Goal: Task Accomplishment & Management: Use online tool/utility

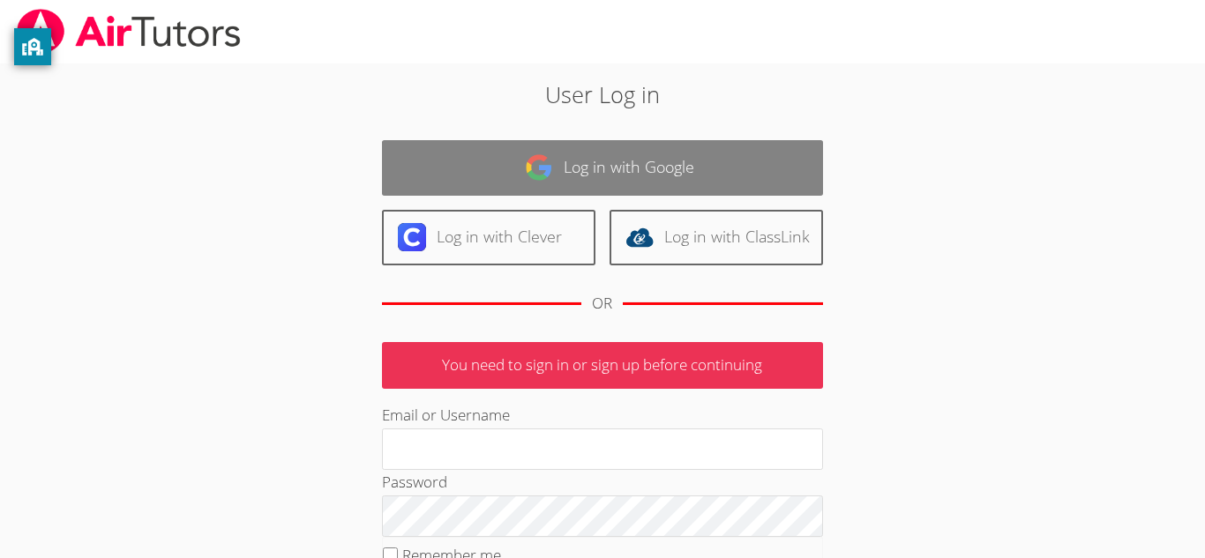
click at [712, 183] on link "Log in with Google" at bounding box center [602, 168] width 441 height 56
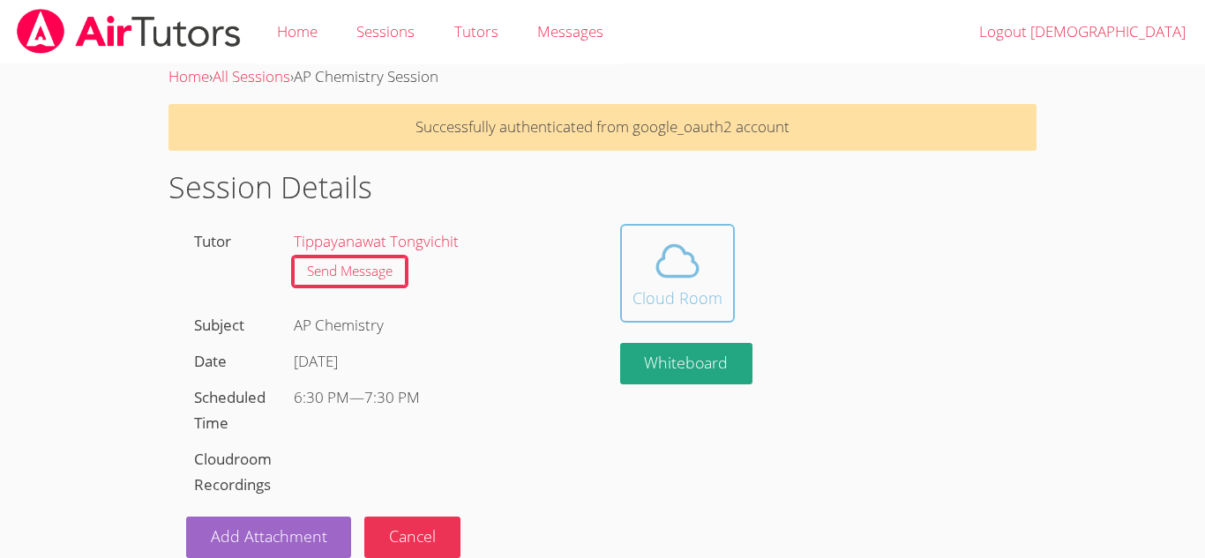
click at [670, 280] on icon at bounding box center [677, 260] width 49 height 49
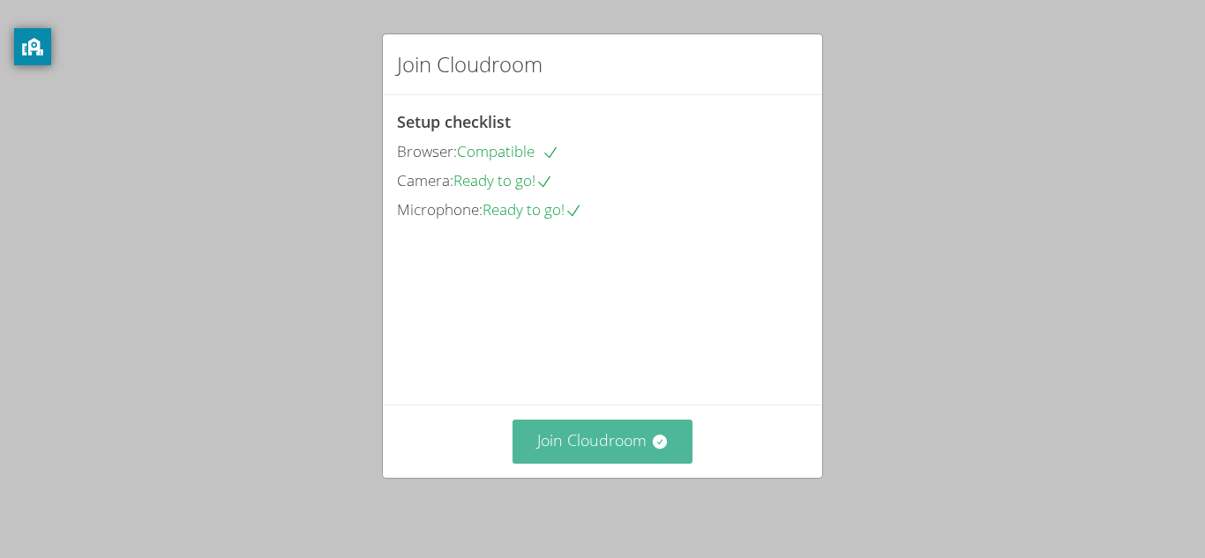
click at [650, 430] on button "Join Cloudroom" at bounding box center [602, 441] width 181 height 43
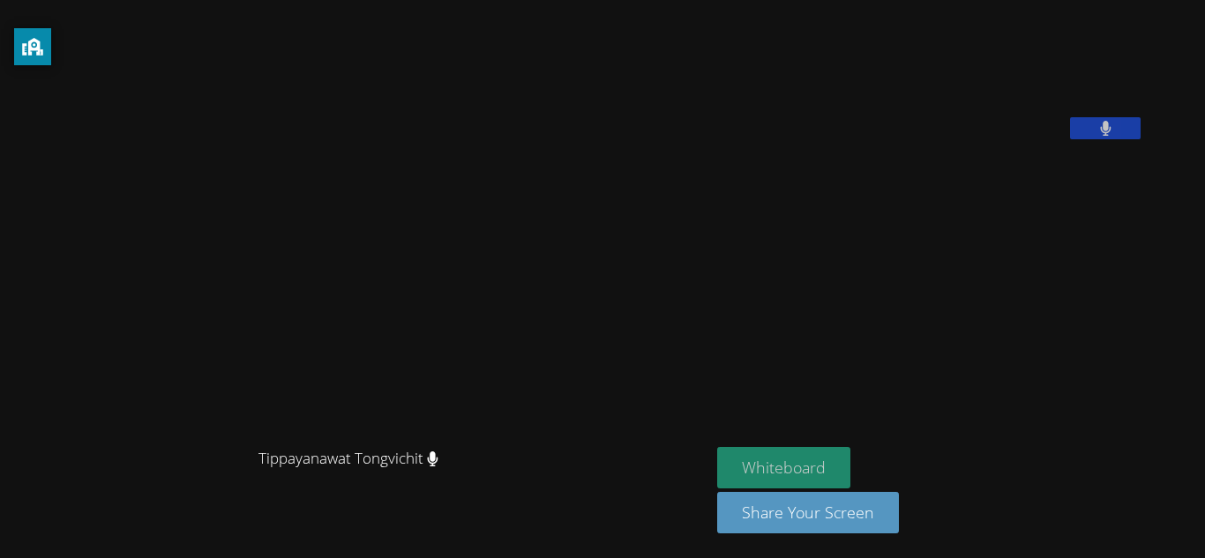
click at [850, 456] on button "Whiteboard" at bounding box center [783, 467] width 133 height 41
